Goal: Entertainment & Leisure: Consume media (video, audio)

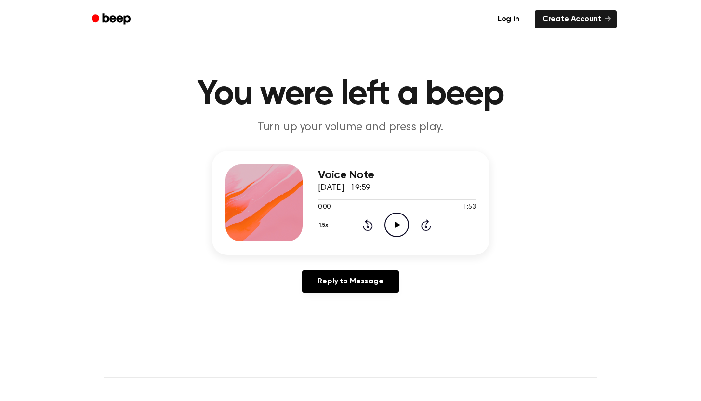
click at [400, 224] on icon "Play Audio" at bounding box center [396, 224] width 25 height 25
click at [400, 227] on icon "Pause Audio" at bounding box center [396, 224] width 25 height 25
click at [398, 225] on icon at bounding box center [397, 225] width 5 height 6
click at [400, 225] on icon "Pause Audio" at bounding box center [396, 224] width 25 height 25
click at [393, 230] on icon "Play Audio" at bounding box center [396, 224] width 25 height 25
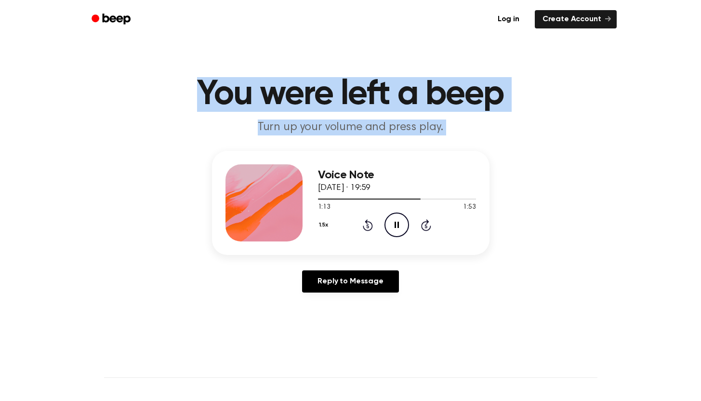
drag, startPoint x: 318, startPoint y: 112, endPoint x: 513, endPoint y: 147, distance: 197.7
click at [513, 147] on main "You were left a beep Turn up your volume and press play. Voice Note [DATE] · 19…" at bounding box center [350, 297] width 701 height 594
click at [519, 146] on main "You were left a beep Turn up your volume and press play. Voice Note [DATE] · 19…" at bounding box center [350, 297] width 701 height 594
drag, startPoint x: 401, startPoint y: 125, endPoint x: 188, endPoint y: 79, distance: 217.6
click at [188, 79] on header "You were left a beep Turn up your volume and press play." at bounding box center [351, 106] width 678 height 58
